Goal: Navigation & Orientation: Find specific page/section

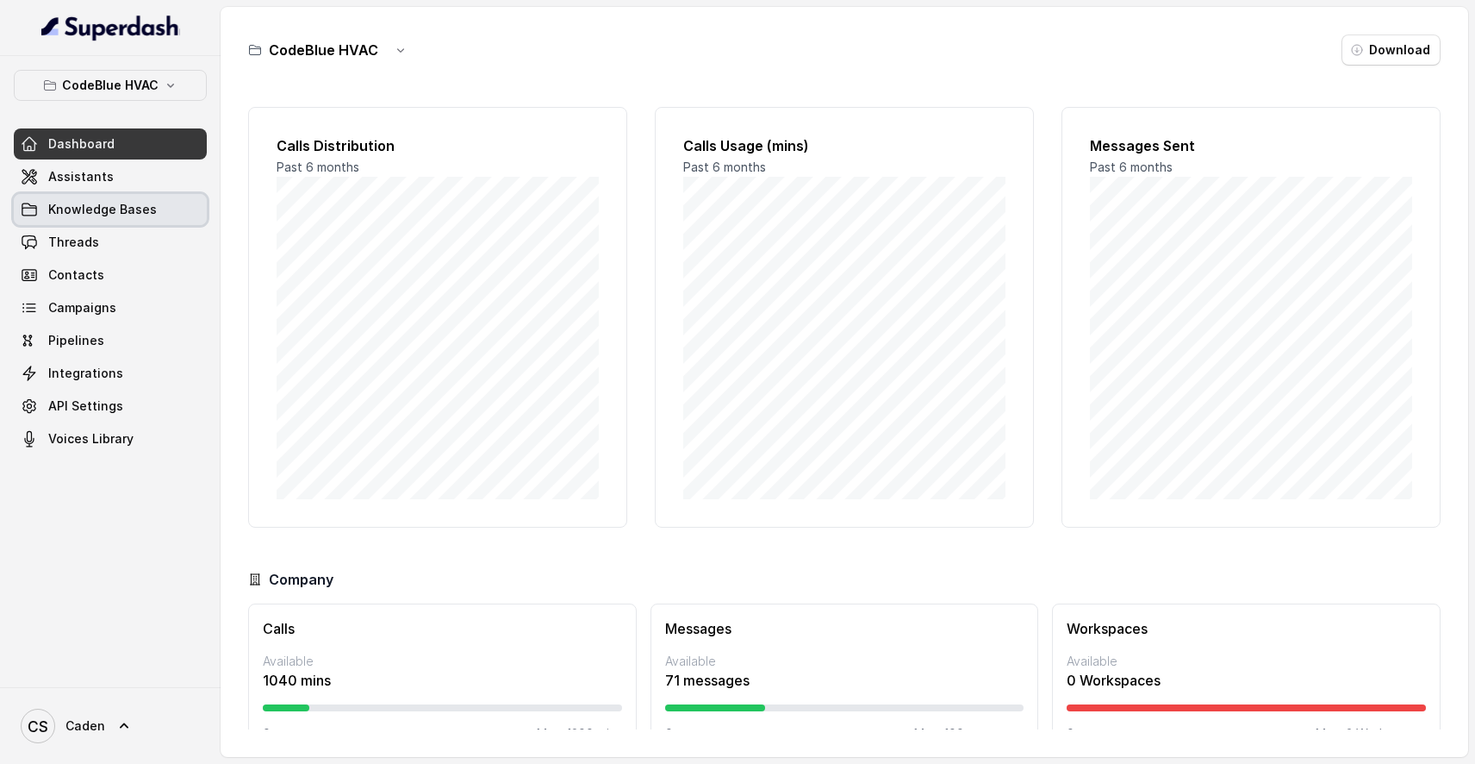
click at [59, 197] on link "Knowledge Bases" at bounding box center [110, 209] width 193 height 31
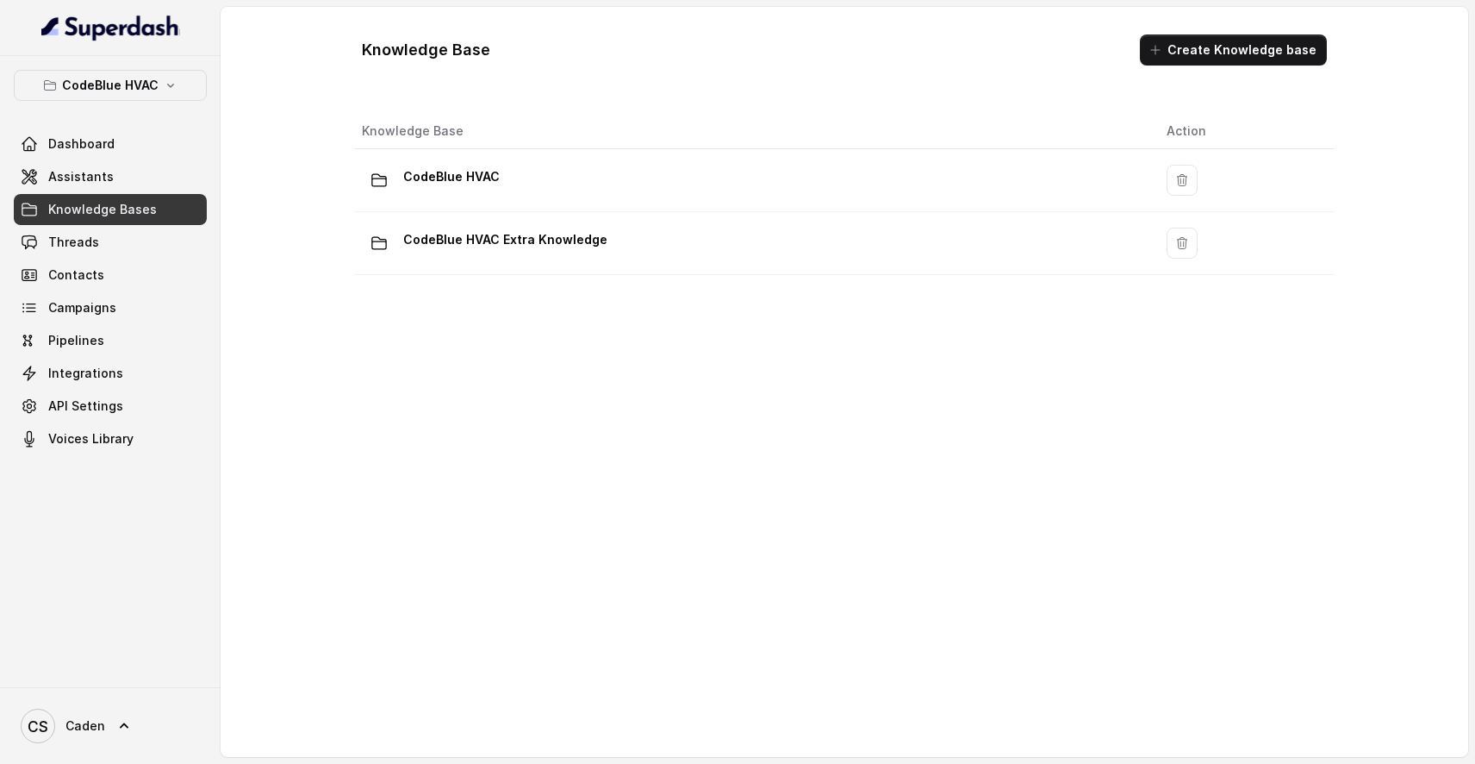
click at [59, 216] on span "Knowledge Bases" at bounding box center [102, 209] width 109 height 17
click at [64, 235] on span "Threads" at bounding box center [73, 242] width 51 height 17
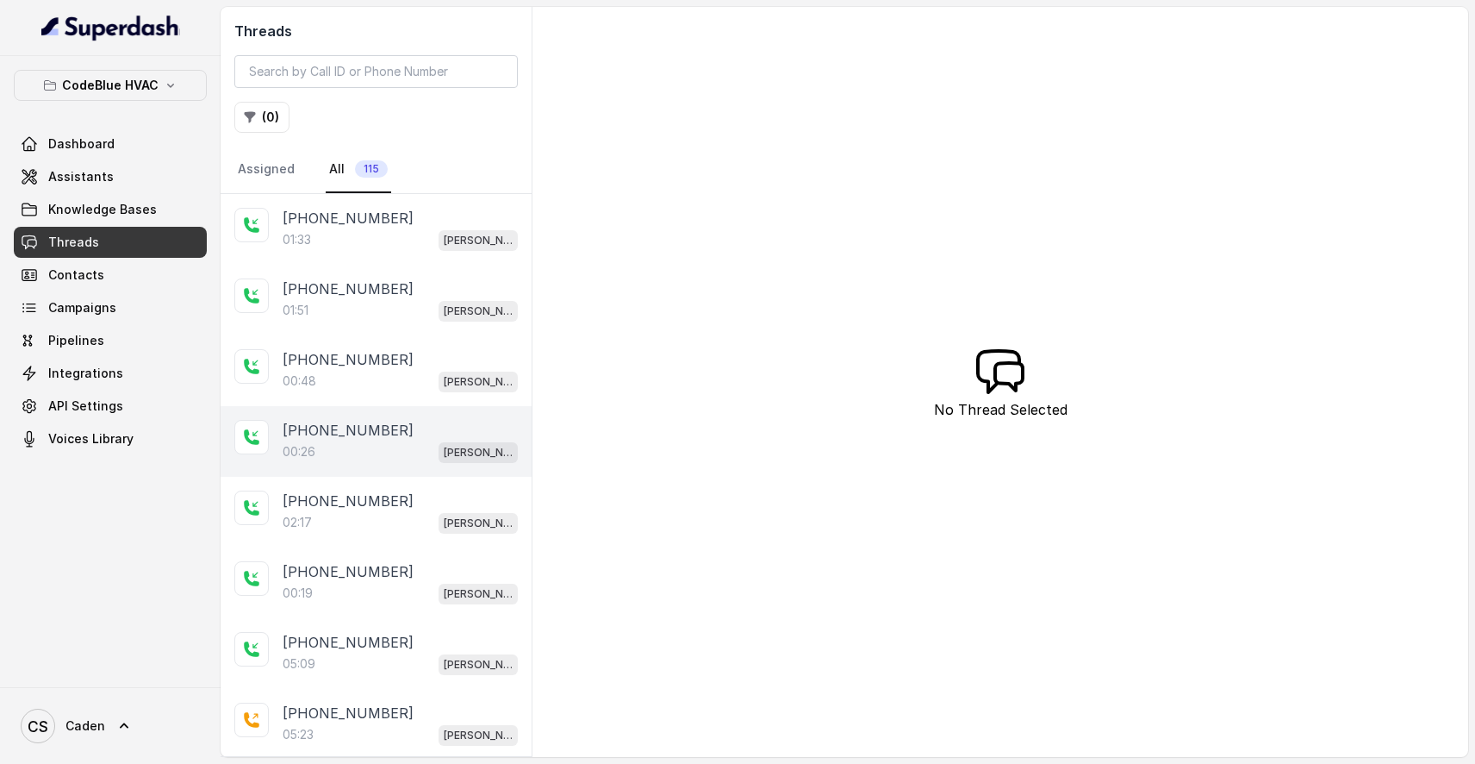
click at [365, 471] on div "[PHONE_NUMBER]:26 [PERSON_NAME]" at bounding box center [376, 441] width 311 height 71
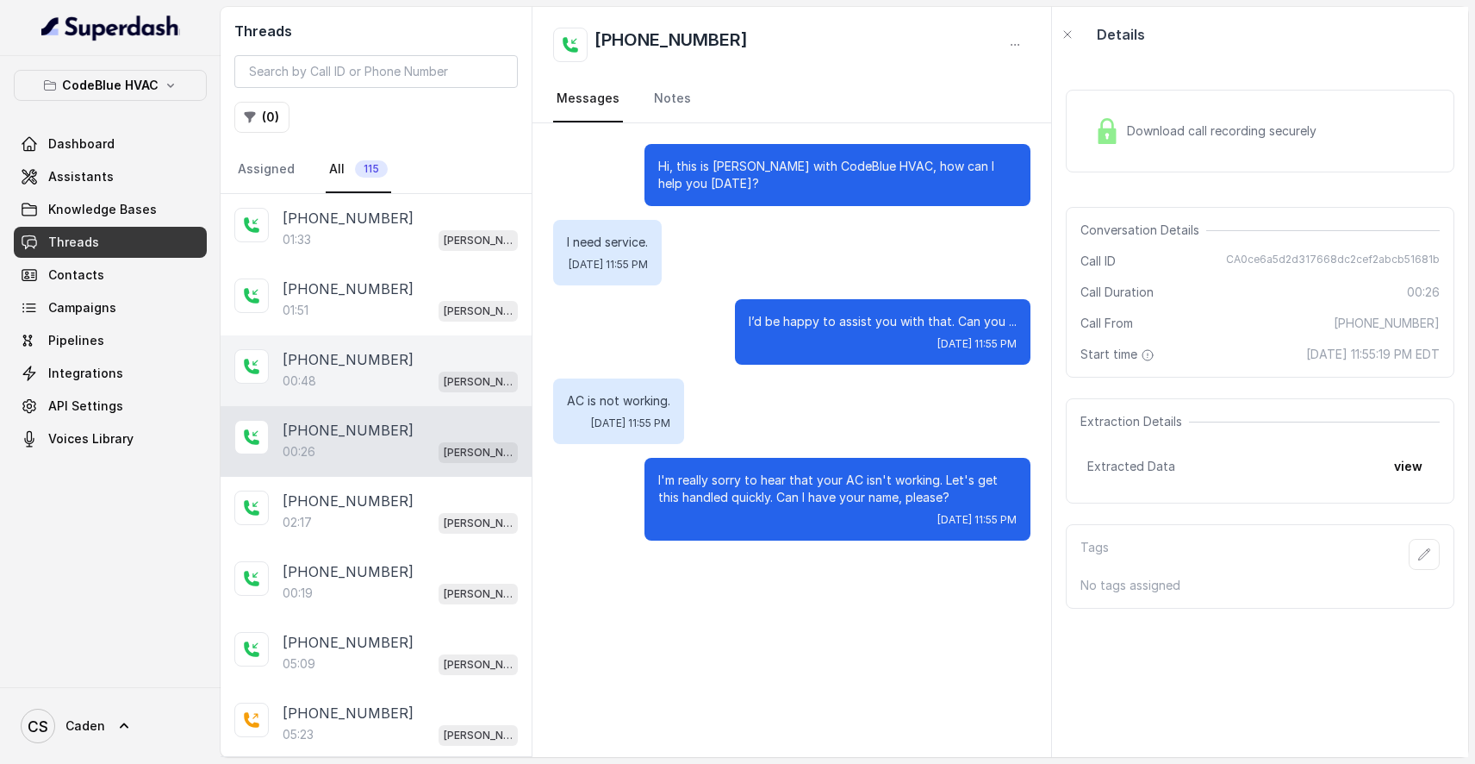
click at [442, 357] on div "[PHONE_NUMBER]" at bounding box center [400, 359] width 235 height 21
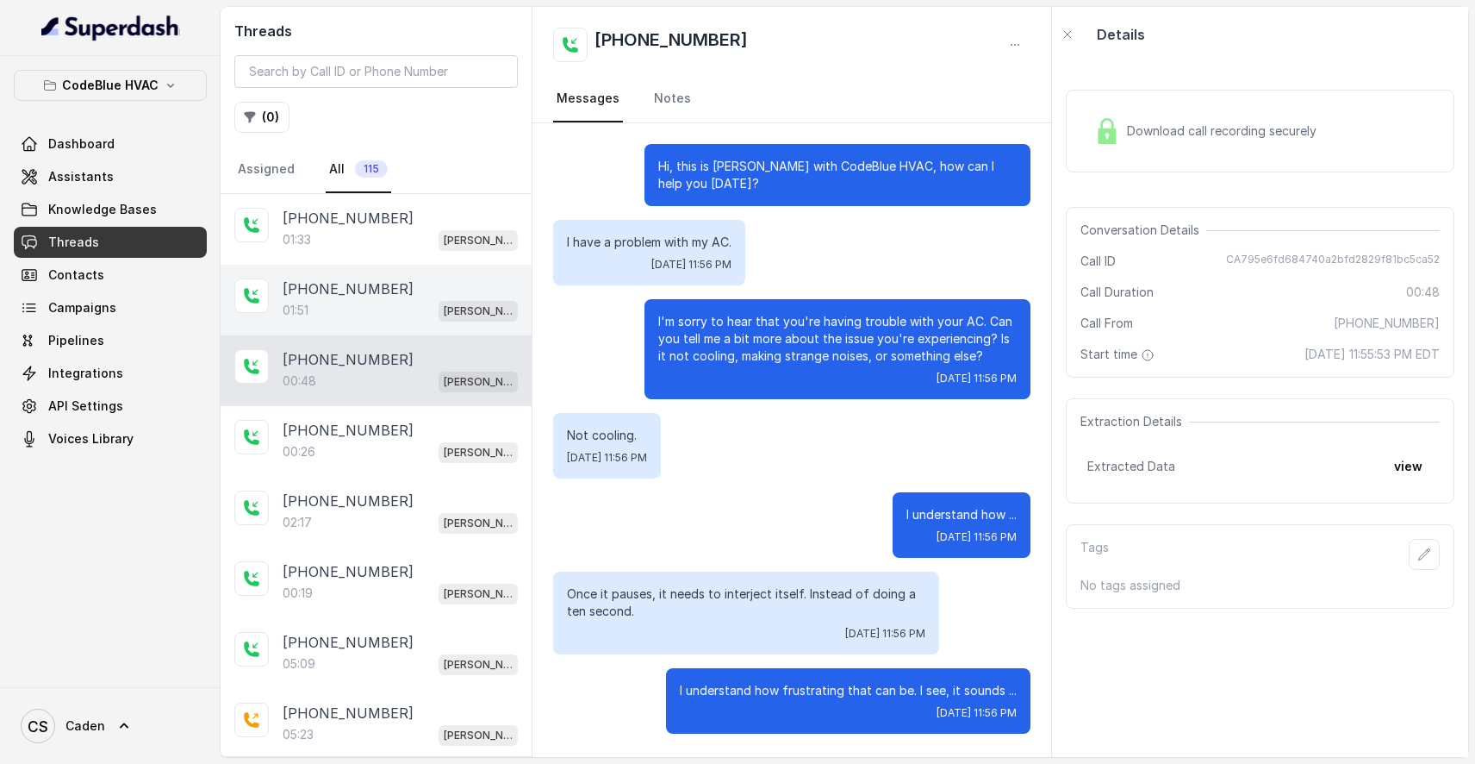
click at [442, 315] on div "01:51 [PERSON_NAME]" at bounding box center [400, 310] width 235 height 22
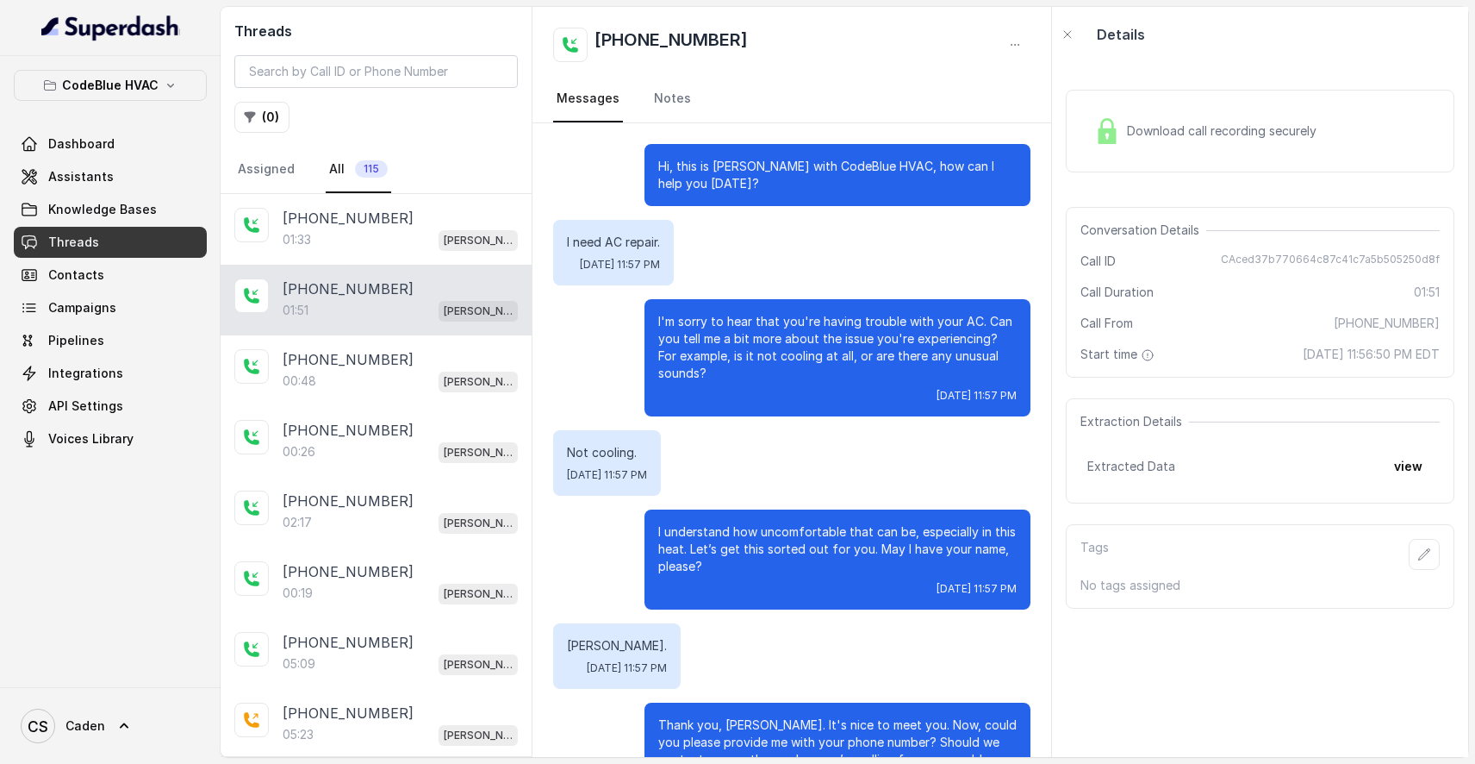
scroll to position [1076, 0]
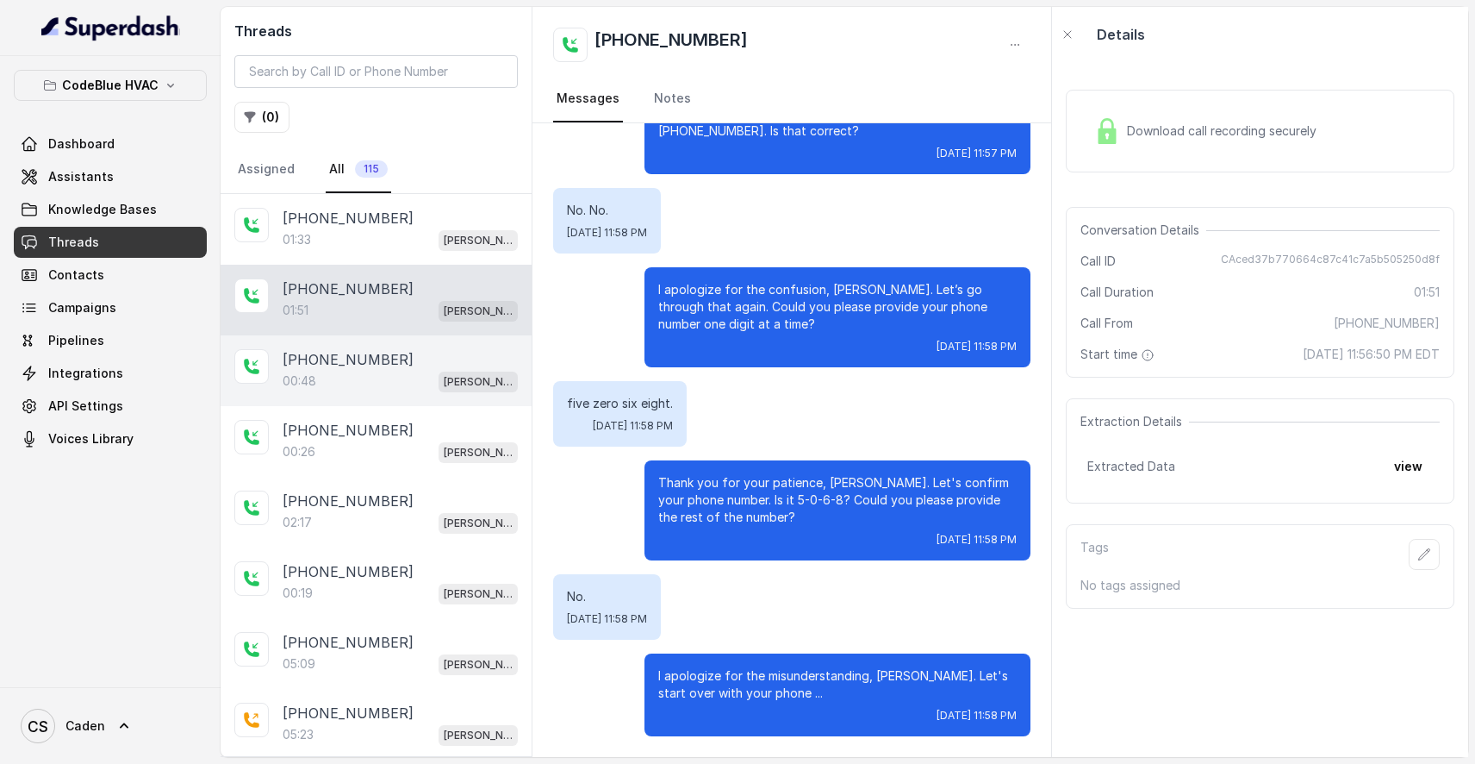
click at [427, 381] on div "00:48 [PERSON_NAME]" at bounding box center [400, 381] width 235 height 22
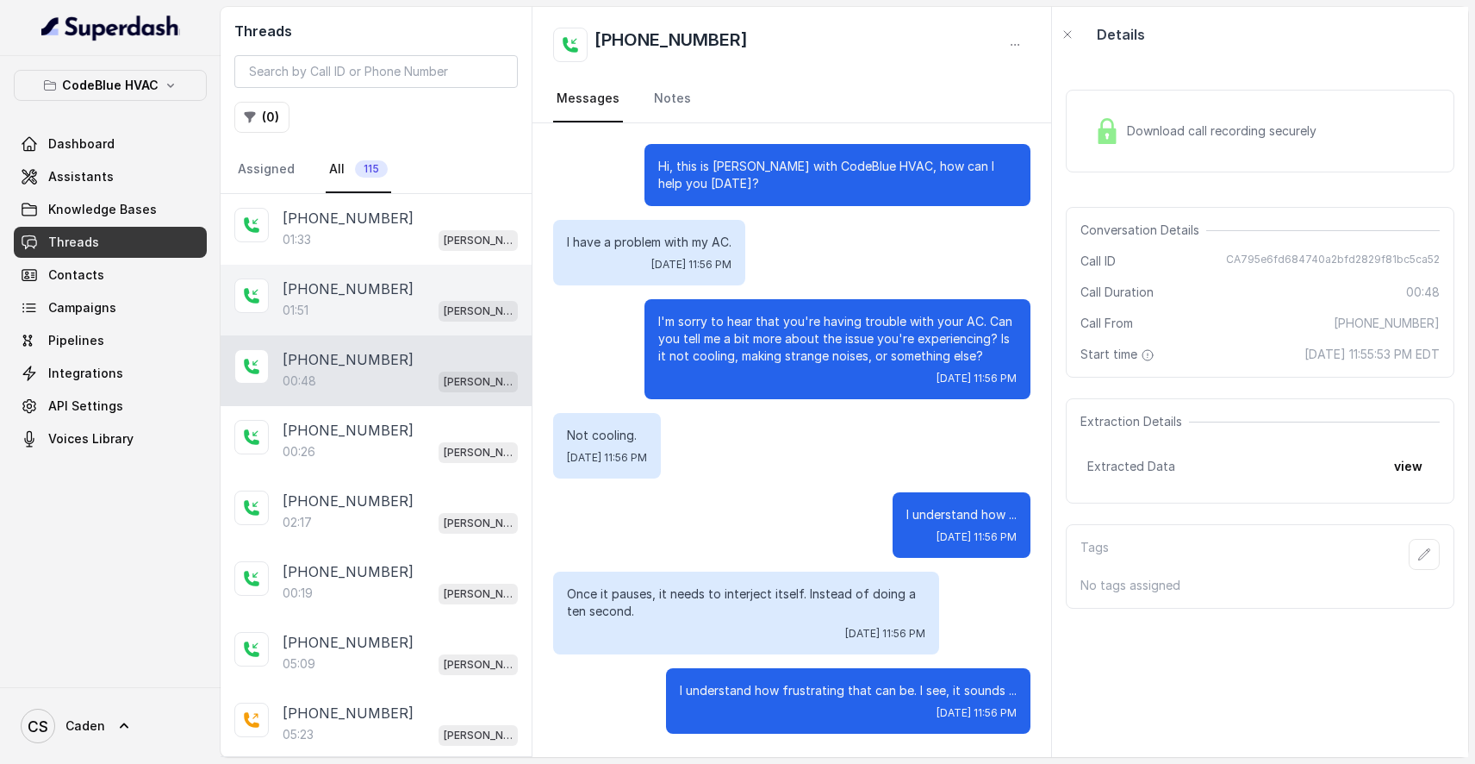
click at [435, 327] on div "[PHONE_NUMBER]:51 [PERSON_NAME]" at bounding box center [376, 300] width 311 height 71
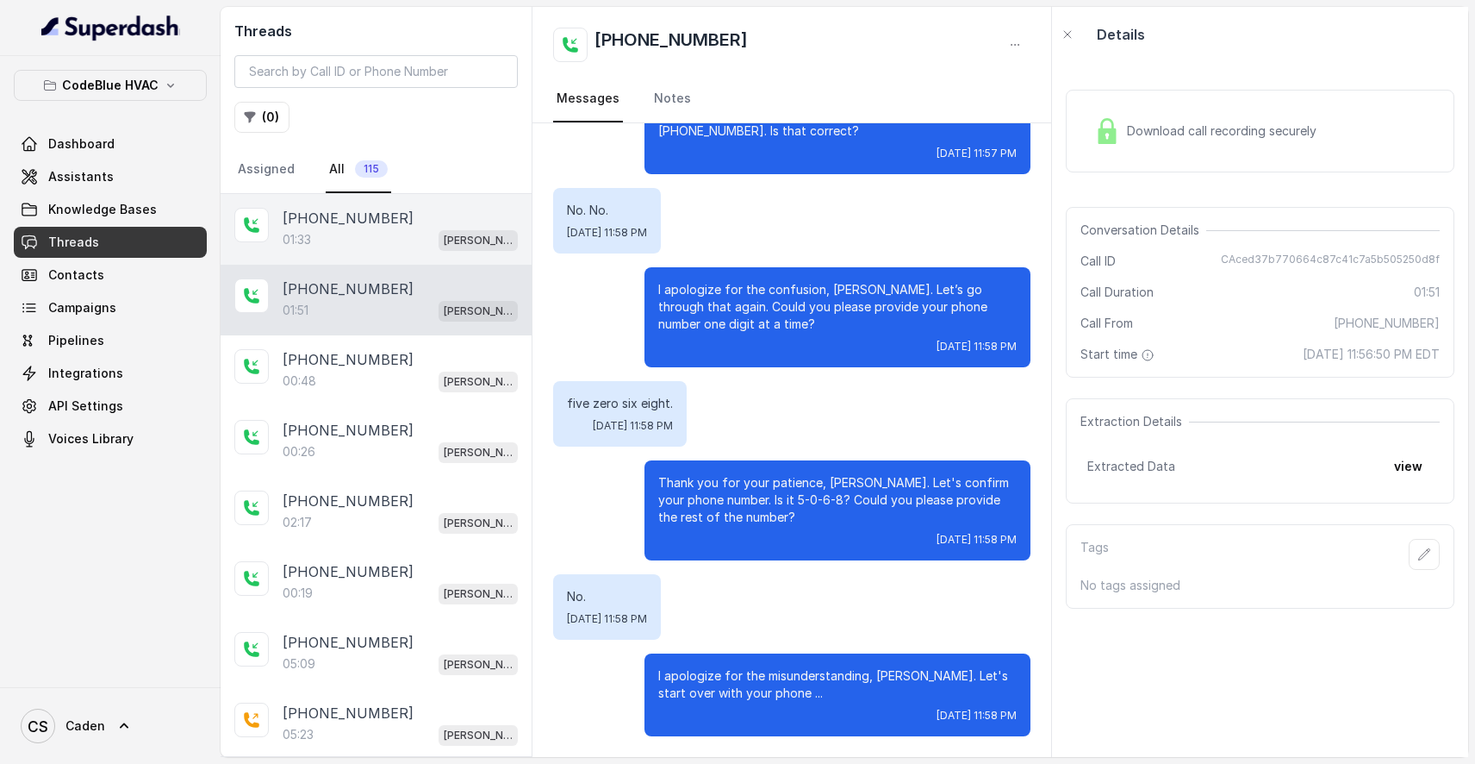
click at [413, 233] on div "01:33 [PERSON_NAME]" at bounding box center [400, 239] width 235 height 22
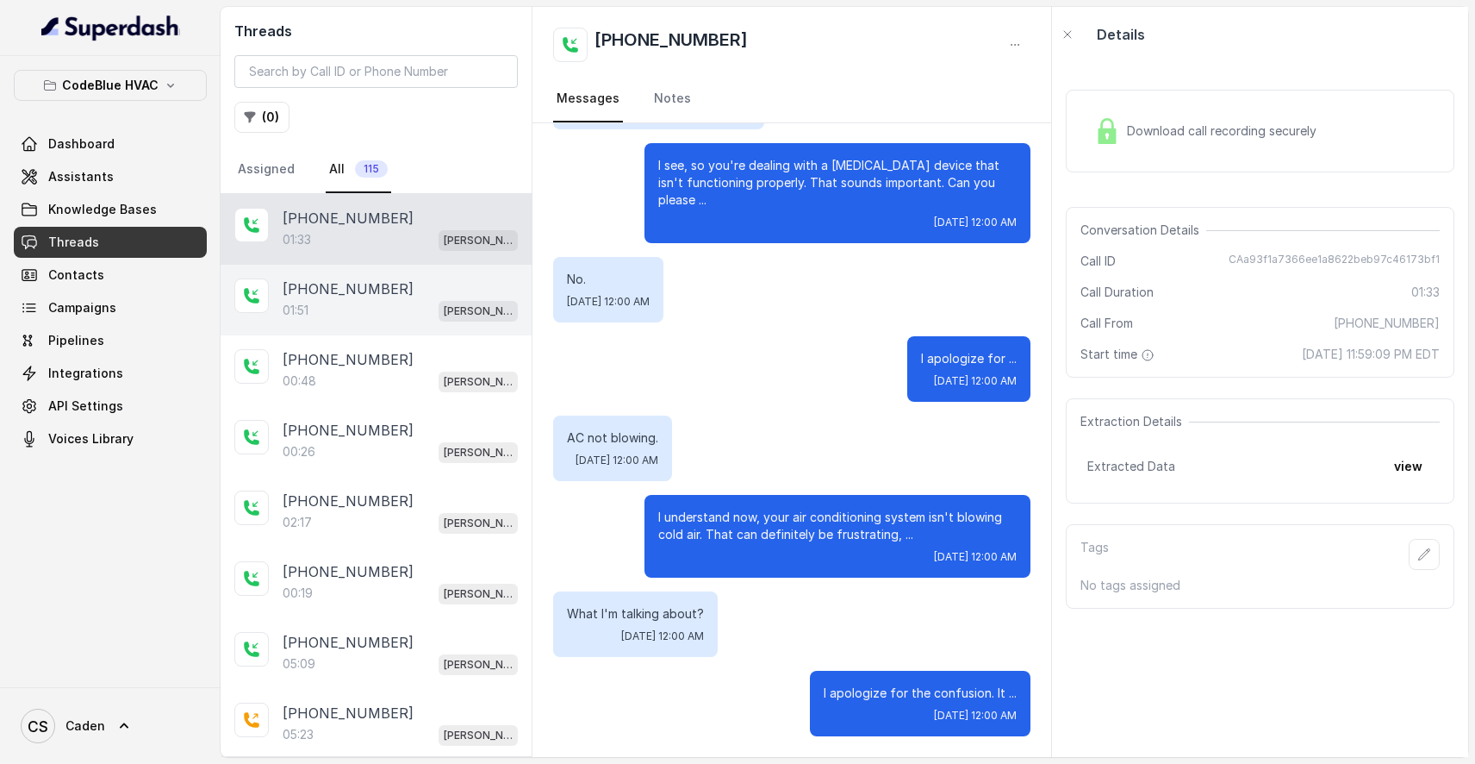
click at [414, 302] on div "01:51 [PERSON_NAME]" at bounding box center [400, 310] width 235 height 22
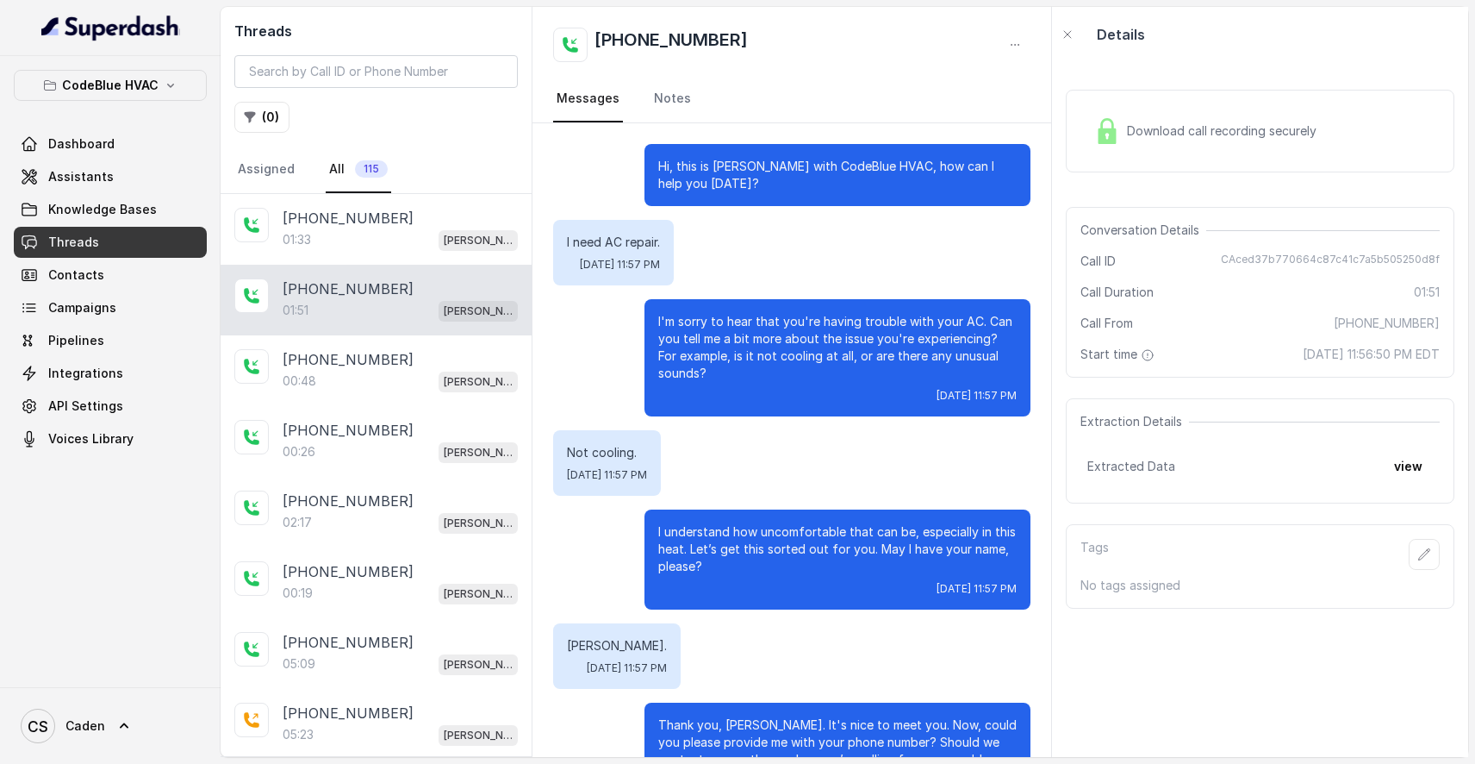
scroll to position [1076, 0]
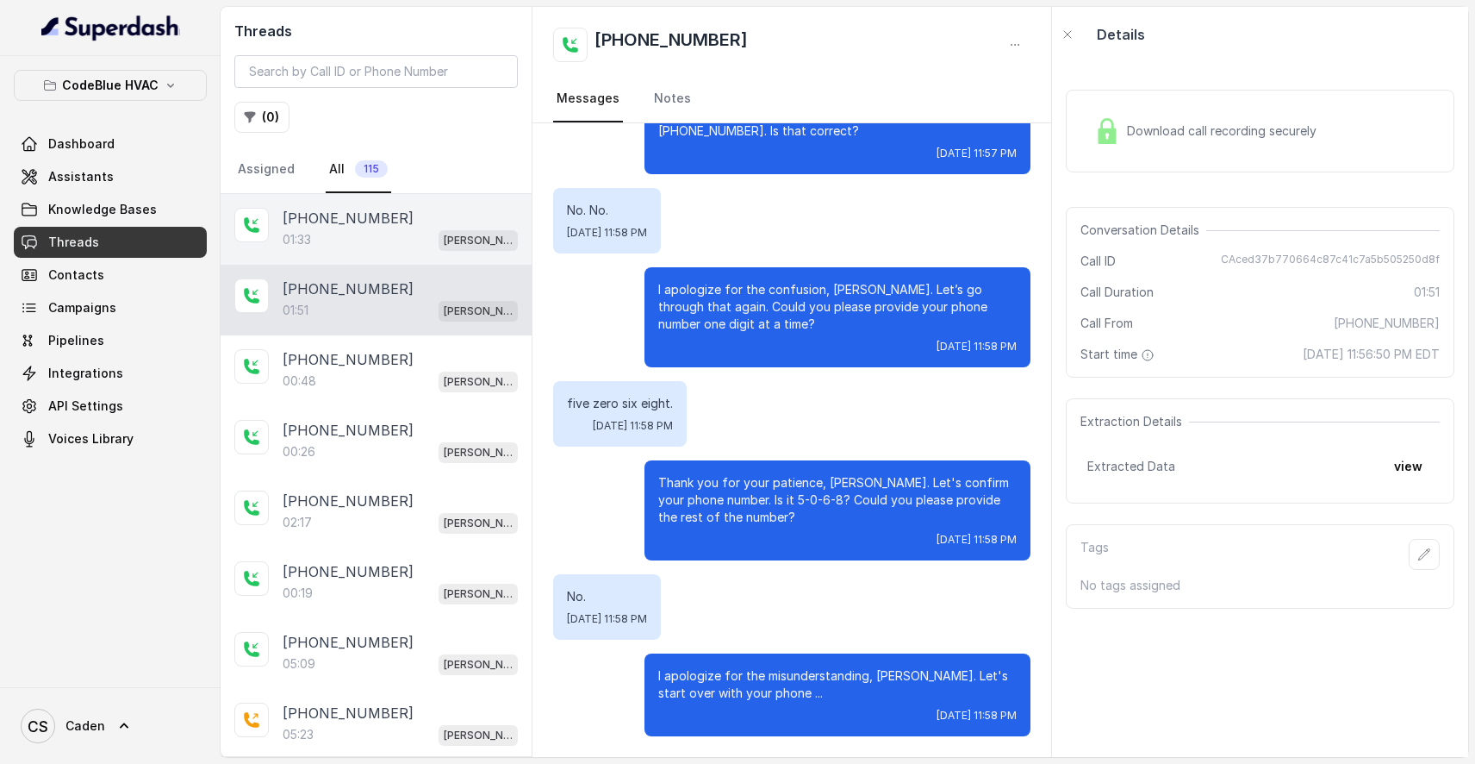
click at [390, 240] on div "01:33 [PERSON_NAME]" at bounding box center [400, 239] width 235 height 22
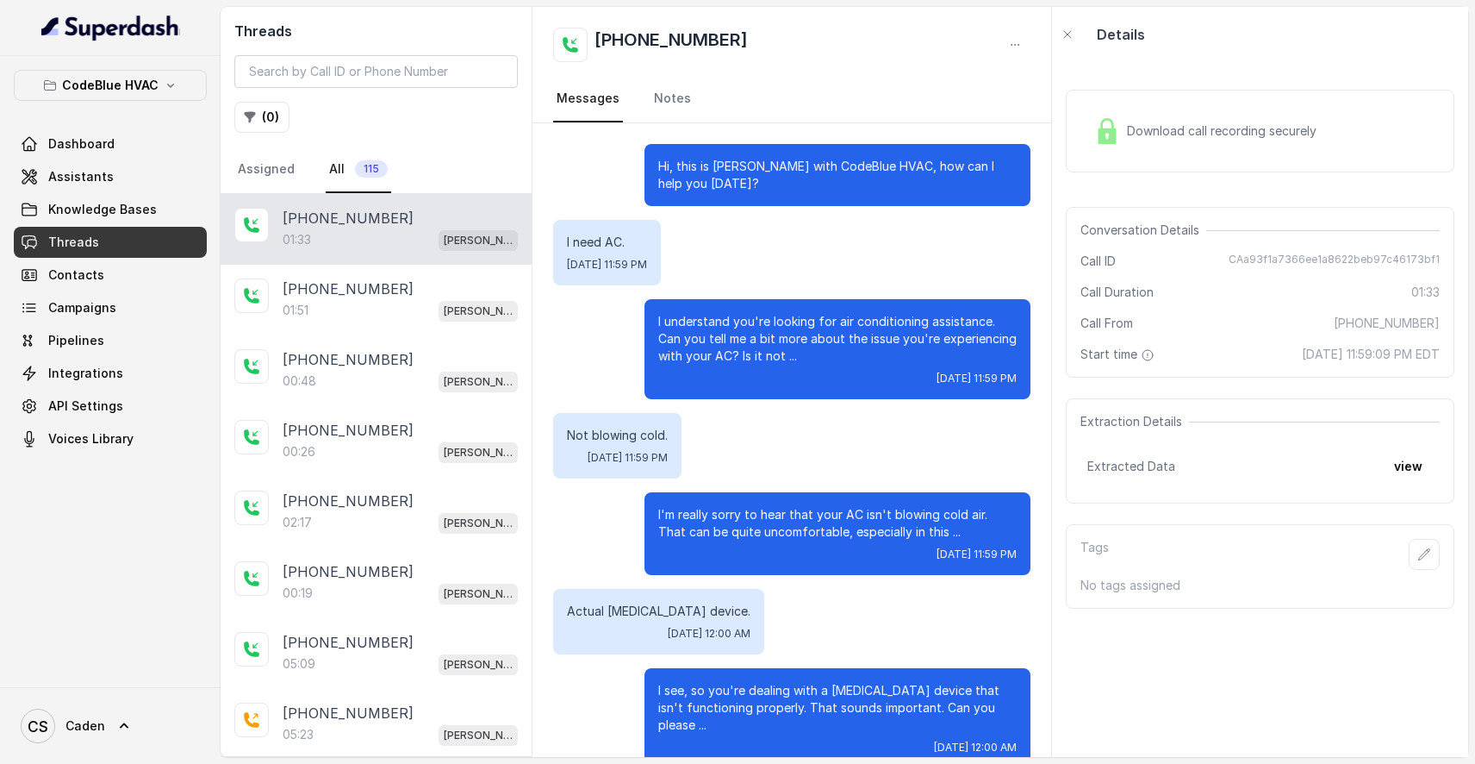
scroll to position [525, 0]
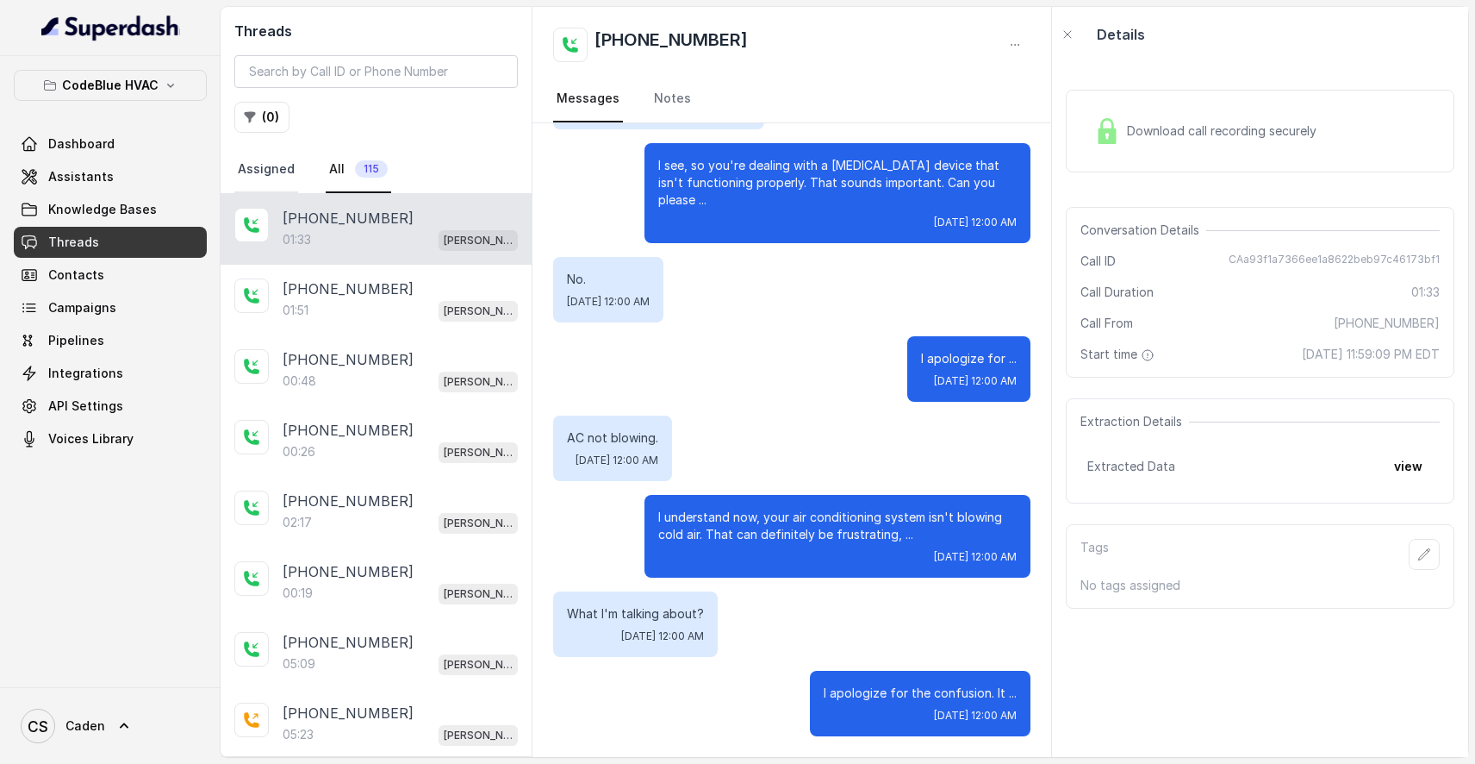
click at [293, 176] on link "Assigned" at bounding box center [266, 170] width 64 height 47
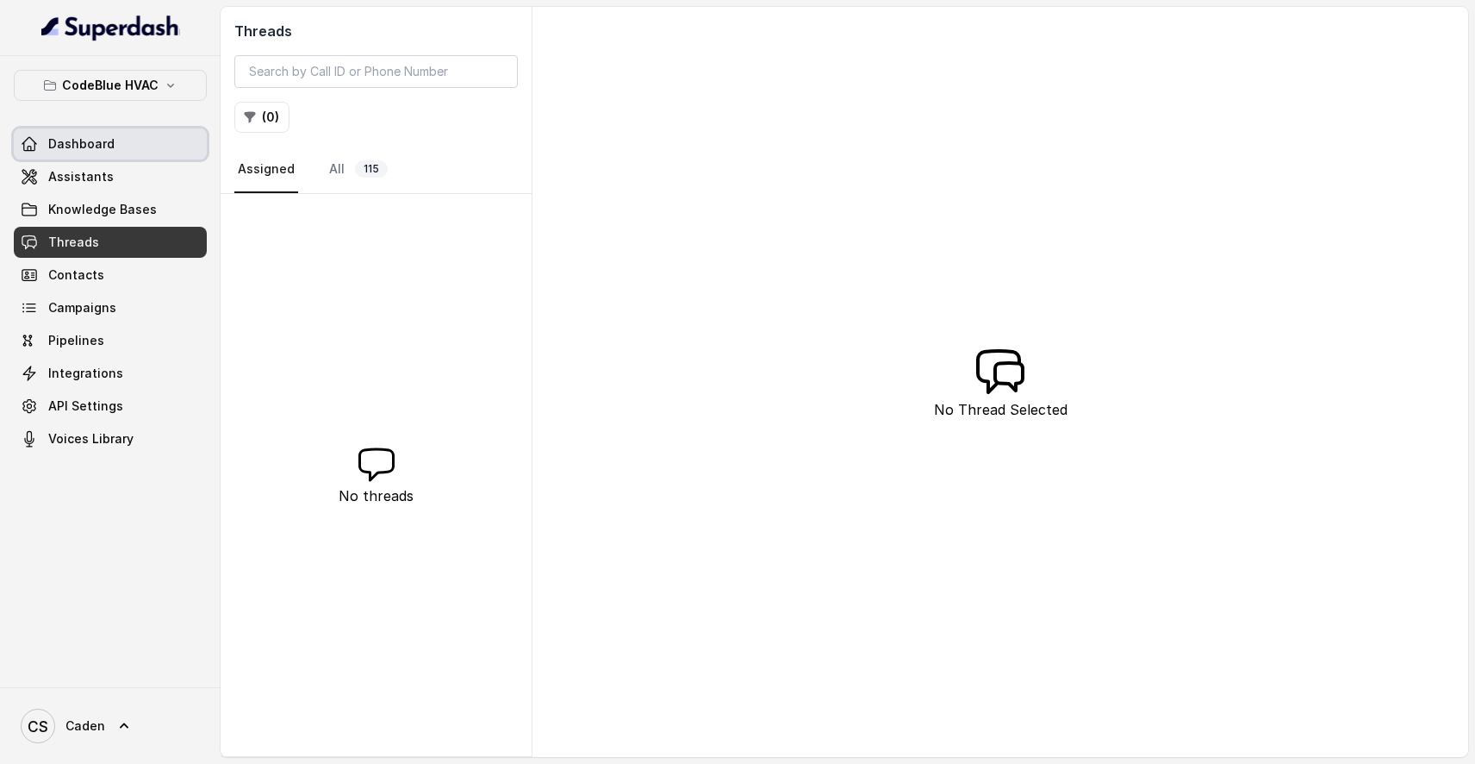
click at [115, 138] on link "Dashboard" at bounding box center [110, 143] width 193 height 31
